Goal: Information Seeking & Learning: Understand process/instructions

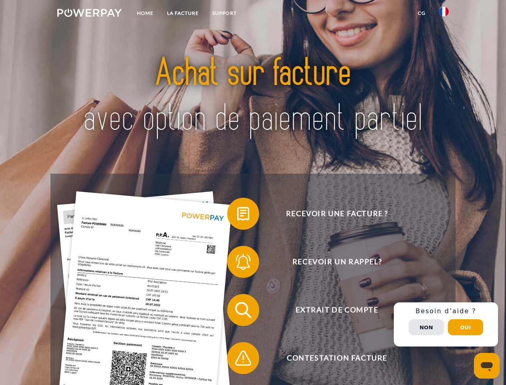
click at [89, 14] on img at bounding box center [89, 13] width 65 height 8
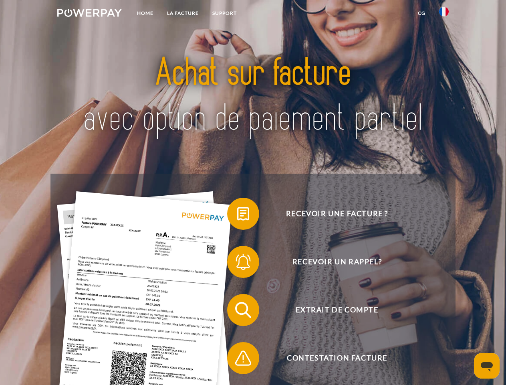
click at [444, 14] on img at bounding box center [444, 12] width 10 height 10
click at [422, 13] on link "CG" at bounding box center [421, 13] width 21 height 14
click at [237, 215] on span at bounding box center [231, 214] width 40 height 40
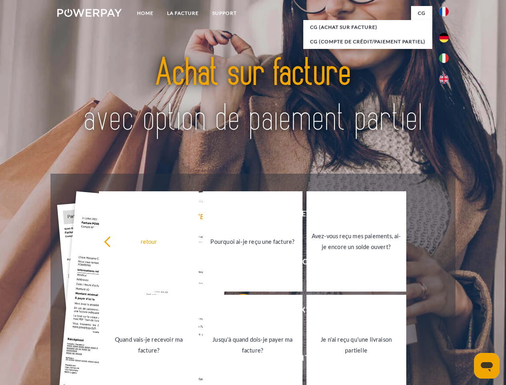
click at [237, 263] on div "Recevoir une facture ? Recevoir un rappel? Extrait de compte retour" at bounding box center [252, 334] width 405 height 321
click at [237, 311] on link "Jusqu'à quand dois-je payer ma facture?" at bounding box center [253, 345] width 100 height 100
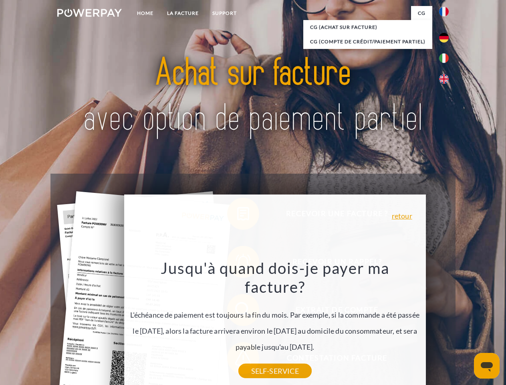
click at [237, 359] on div "Recevoir une facture ? Recevoir un rappel? Extrait de compte retour" at bounding box center [252, 334] width 405 height 321
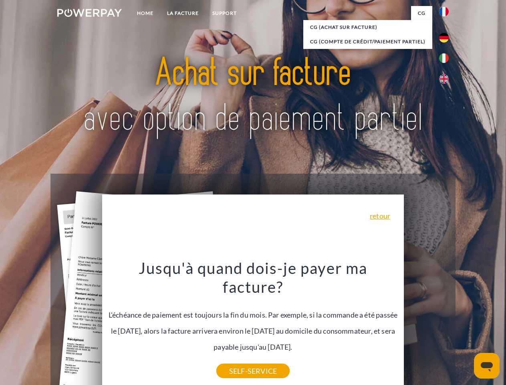
click at [446, 324] on div "Recevoir une facture ? Recevoir un rappel? Extrait de compte retour" at bounding box center [252, 334] width 405 height 321
click at [426, 326] on span "Extrait de compte" at bounding box center [337, 310] width 196 height 32
click at [466, 327] on header "Home LA FACTURE Support" at bounding box center [253, 276] width 506 height 553
